Goal: Information Seeking & Learning: Learn about a topic

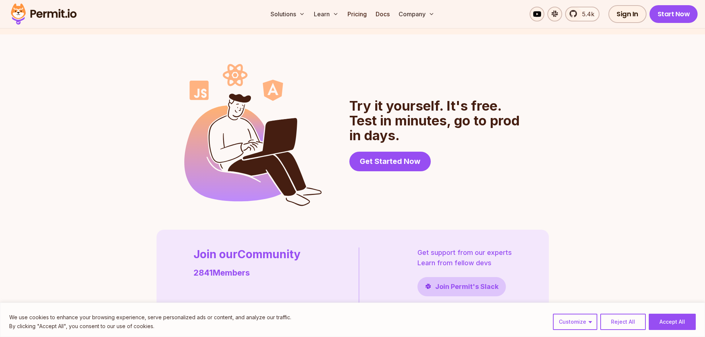
scroll to position [1702, 0]
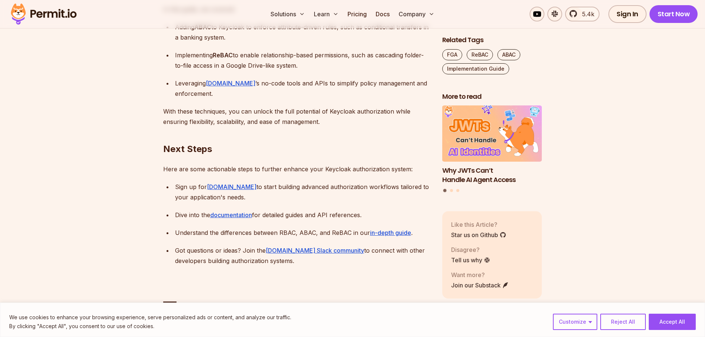
scroll to position [7139, 0]
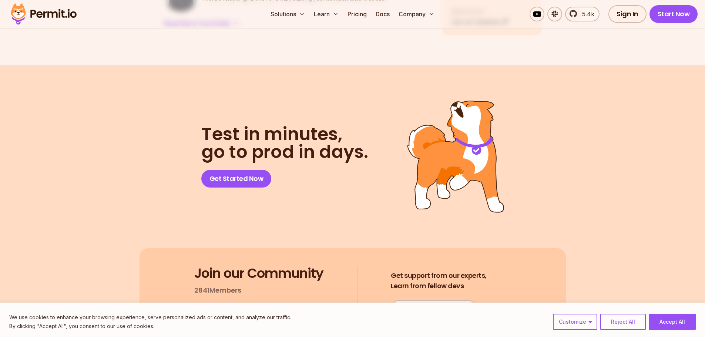
scroll to position [5635, 0]
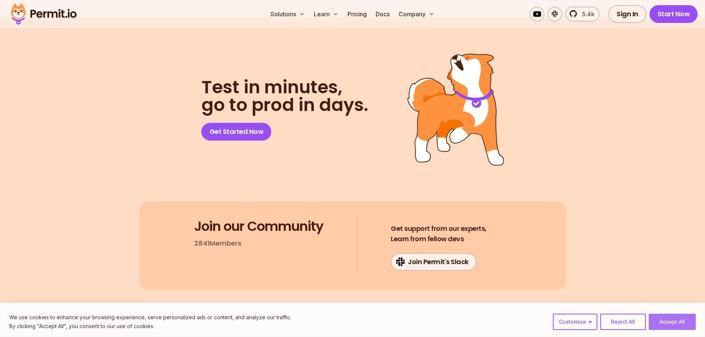
click at [659, 316] on button "Accept All" at bounding box center [671, 322] width 47 height 16
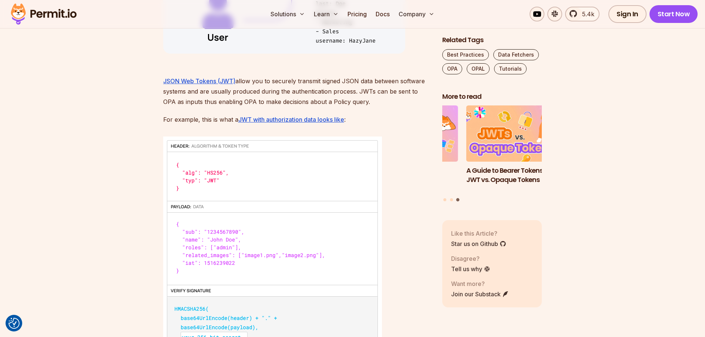
scroll to position [1446, 0]
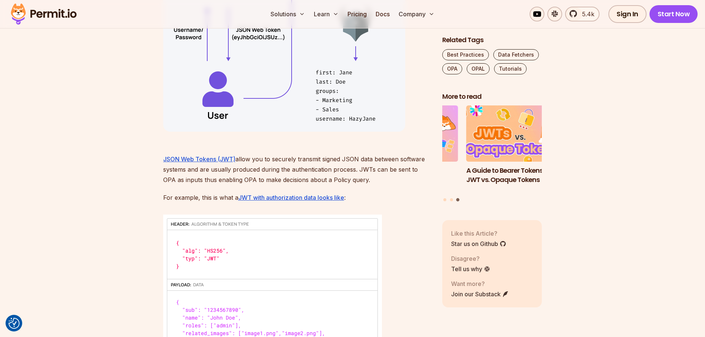
click at [503, 152] on img "3 of 3" at bounding box center [516, 134] width 110 height 62
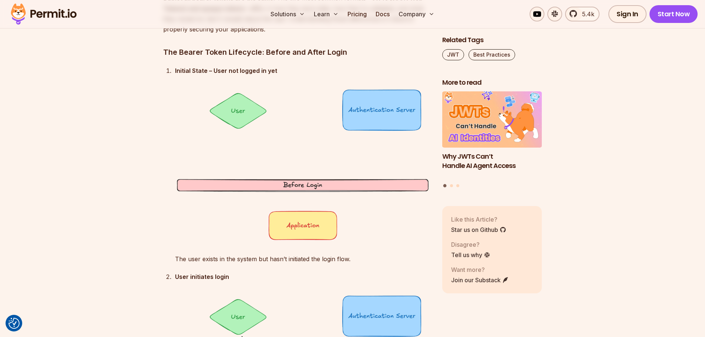
scroll to position [1057, 0]
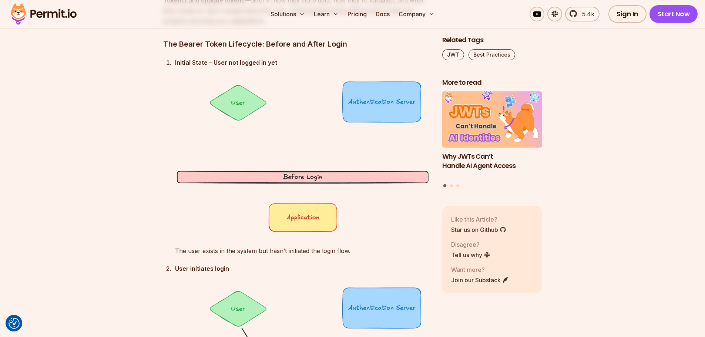
drag, startPoint x: 105, startPoint y: 104, endPoint x: 98, endPoint y: 83, distance: 22.5
drag, startPoint x: 94, startPoint y: 73, endPoint x: 85, endPoint y: 59, distance: 16.4
drag, startPoint x: 116, startPoint y: 108, endPoint x: 107, endPoint y: 88, distance: 22.0
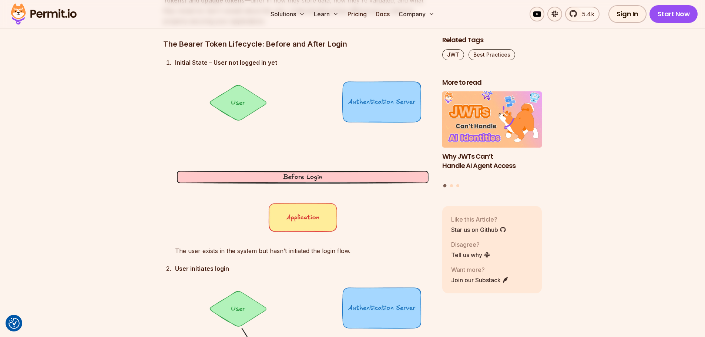
drag, startPoint x: 107, startPoint y: 88, endPoint x: 94, endPoint y: 70, distance: 22.0
